Goal: Task Accomplishment & Management: Use online tool/utility

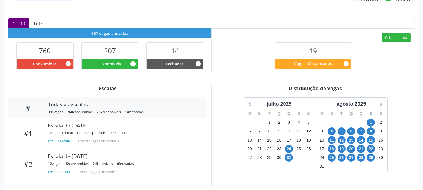
scroll to position [95, 0]
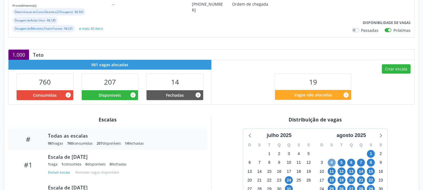
click at [334, 163] on span "4" at bounding box center [332, 163] width 8 height 8
click at [381, 134] on icon at bounding box center [380, 135] width 7 height 7
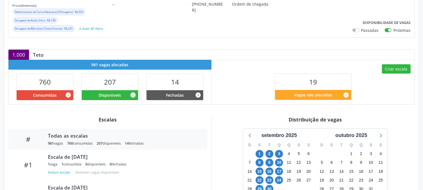
scroll to position [0, 0]
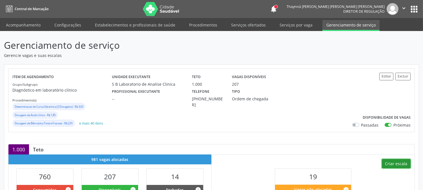
click at [403, 164] on button "Criar escala" at bounding box center [396, 164] width 29 height 10
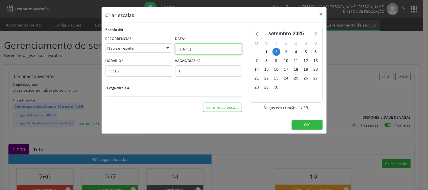
click at [219, 51] on input "[DATE]" at bounding box center [208, 48] width 67 height 11
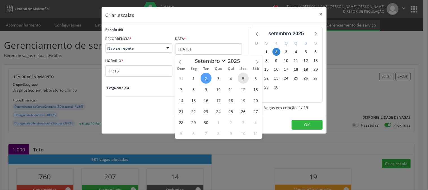
click at [240, 76] on span "5" at bounding box center [243, 78] width 11 height 11
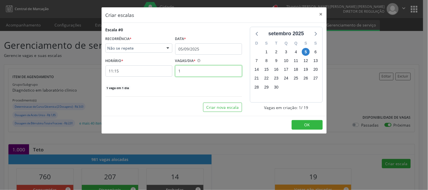
click at [196, 72] on input "1" at bounding box center [208, 70] width 67 height 11
type input "4"
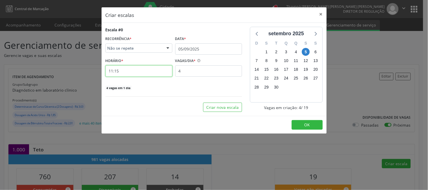
click at [136, 72] on input "11:15" at bounding box center [138, 70] width 67 height 11
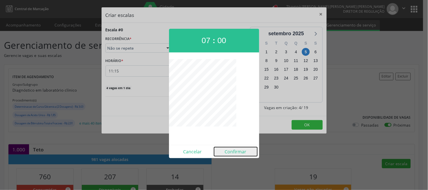
click at [230, 150] on button "Confirmar" at bounding box center [235, 151] width 43 height 9
type input "07:00"
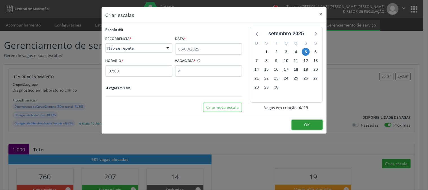
click at [304, 122] on button "OK" at bounding box center [306, 125] width 31 height 10
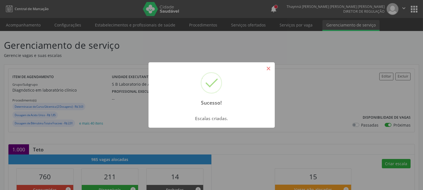
click at [270, 71] on button "×" at bounding box center [269, 69] width 10 height 10
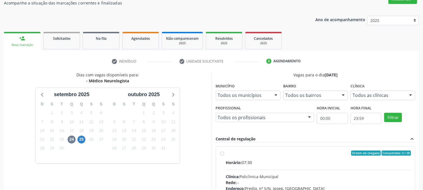
scroll to position [21, 0]
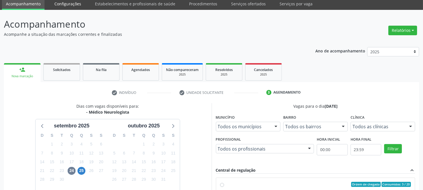
click at [74, 8] on link "Configurações" at bounding box center [67, 4] width 35 height 10
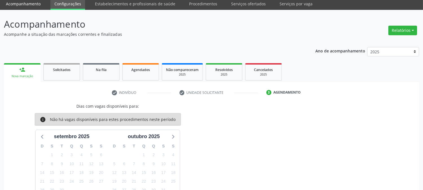
click at [32, 5] on link "Acompanhamento" at bounding box center [23, 4] width 43 height 10
click at [72, 6] on link "Configurações" at bounding box center [67, 4] width 35 height 10
click at [145, 8] on link "Estabelecimentos e profissionais de saúde" at bounding box center [135, 4] width 88 height 10
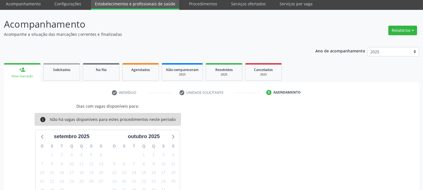
scroll to position [0, 0]
